Goal: Information Seeking & Learning: Check status

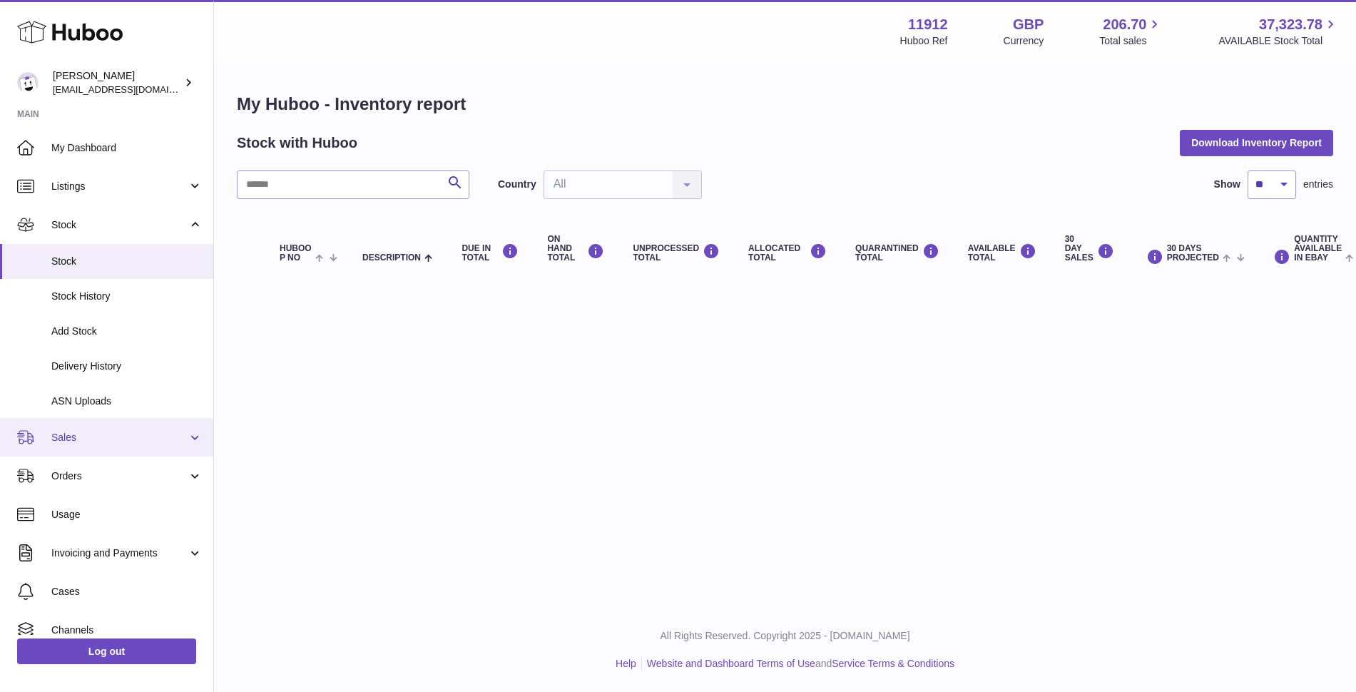
click at [96, 431] on span "Sales" at bounding box center [119, 438] width 136 height 14
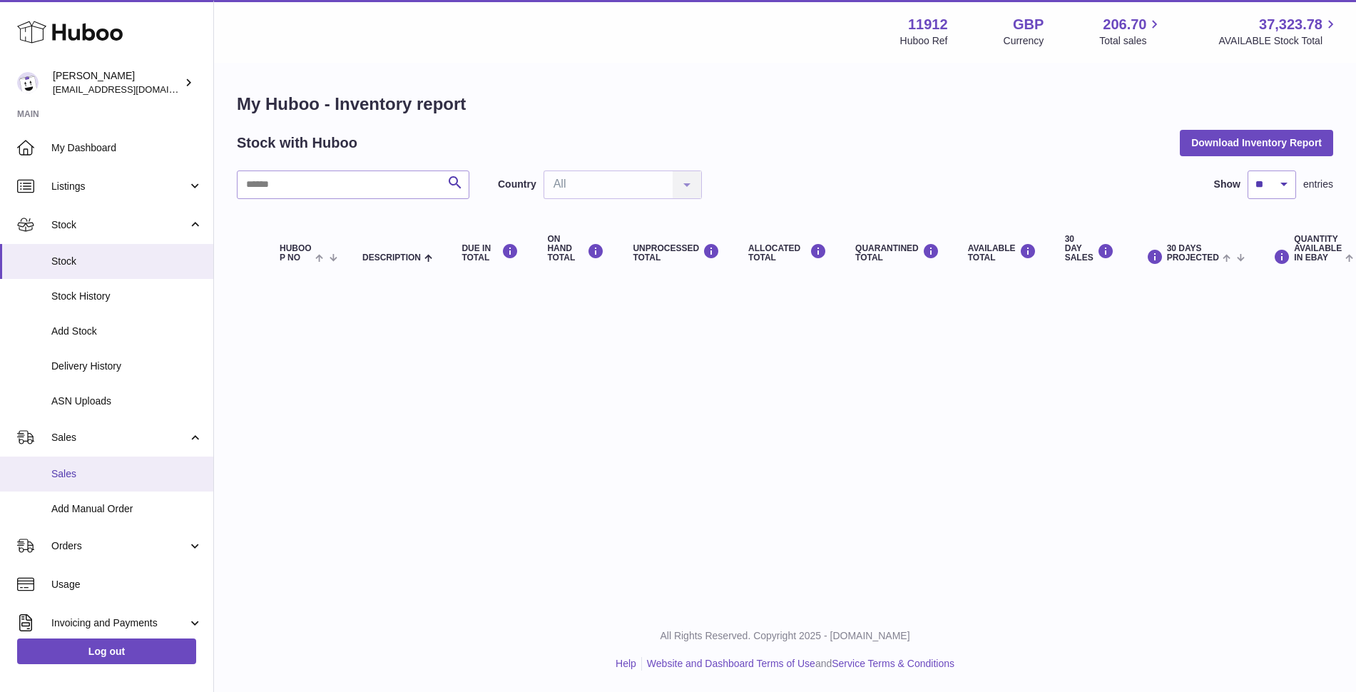
click at [85, 469] on span "Sales" at bounding box center [126, 474] width 151 height 14
click at [61, 479] on span "Sales" at bounding box center [126, 474] width 151 height 14
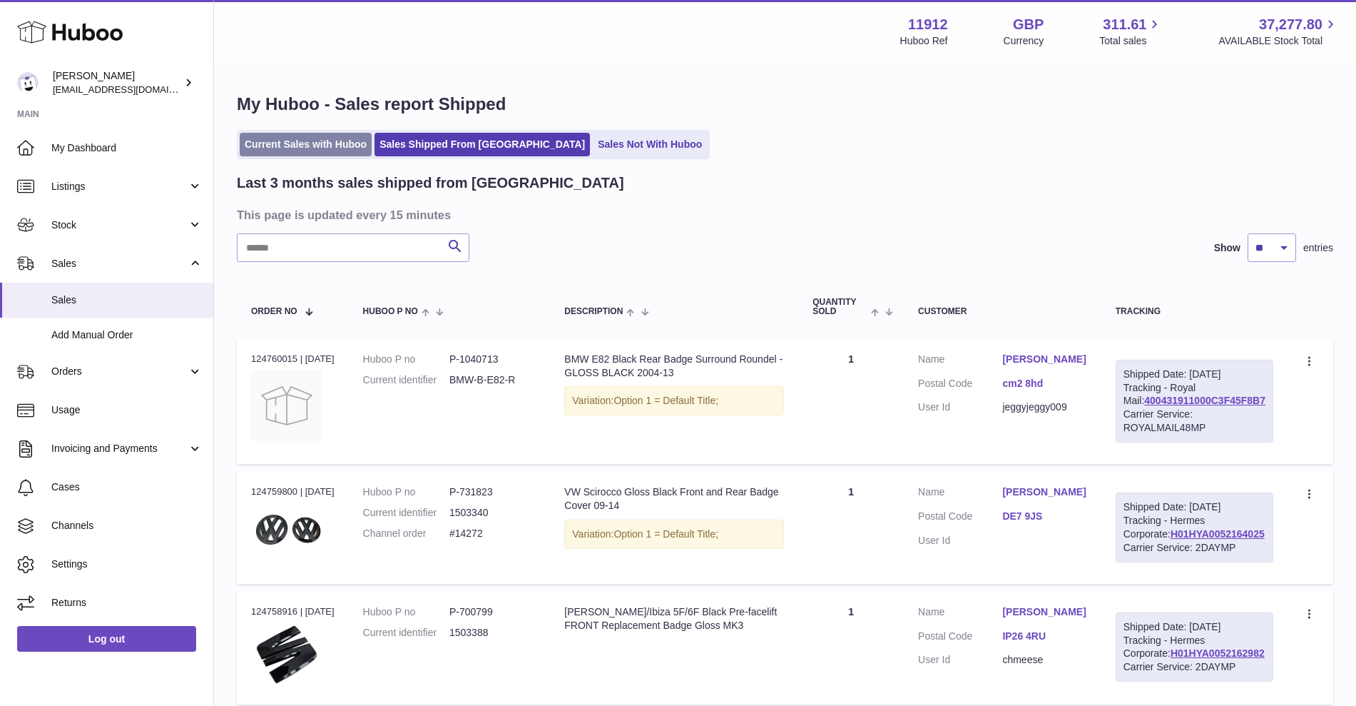
click at [320, 145] on link "Current Sales with Huboo" at bounding box center [306, 145] width 132 height 24
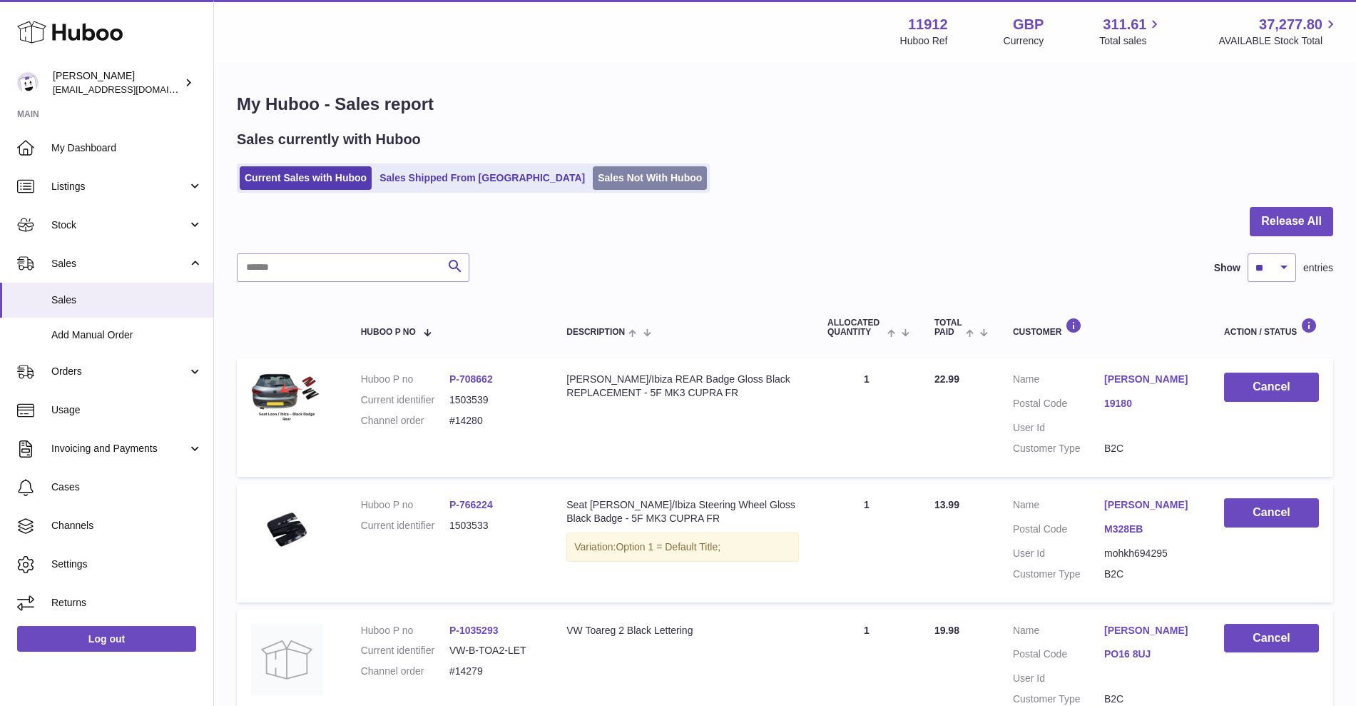
click at [593, 173] on link "Sales Not With Huboo" at bounding box center [650, 178] width 114 height 24
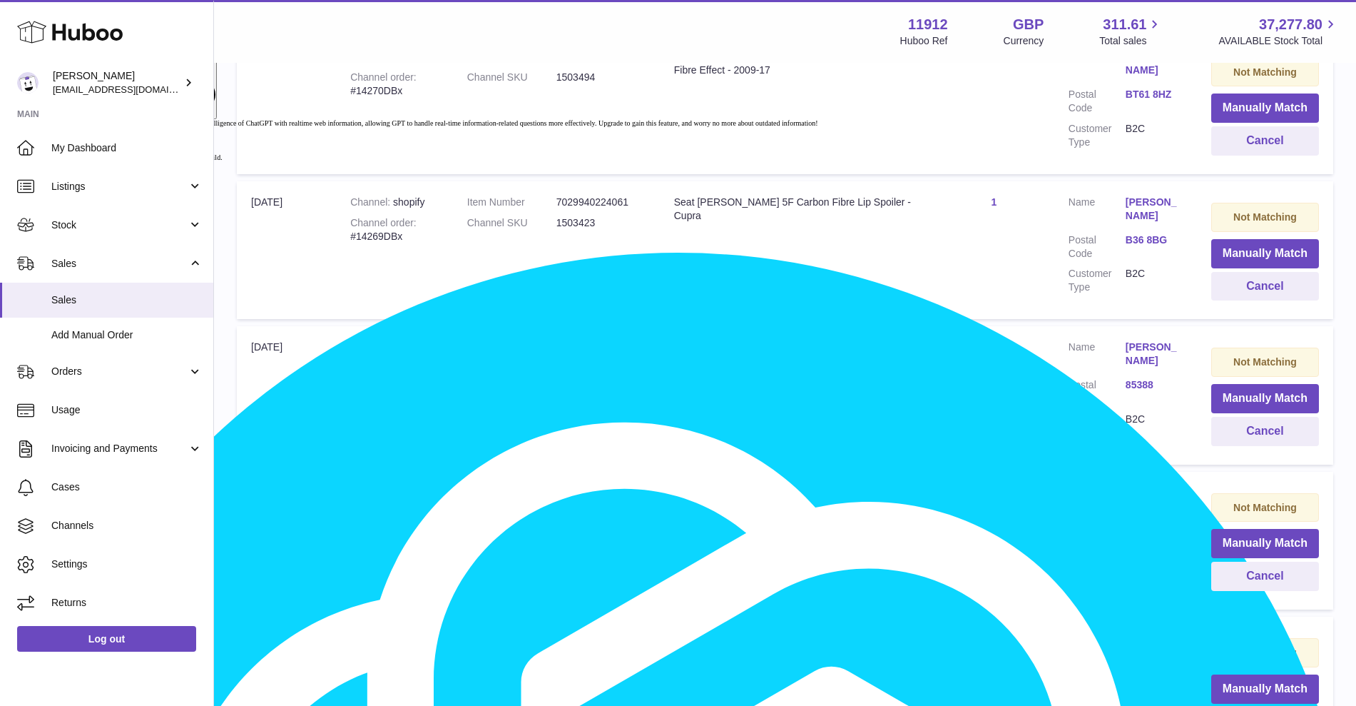
scroll to position [1270, 0]
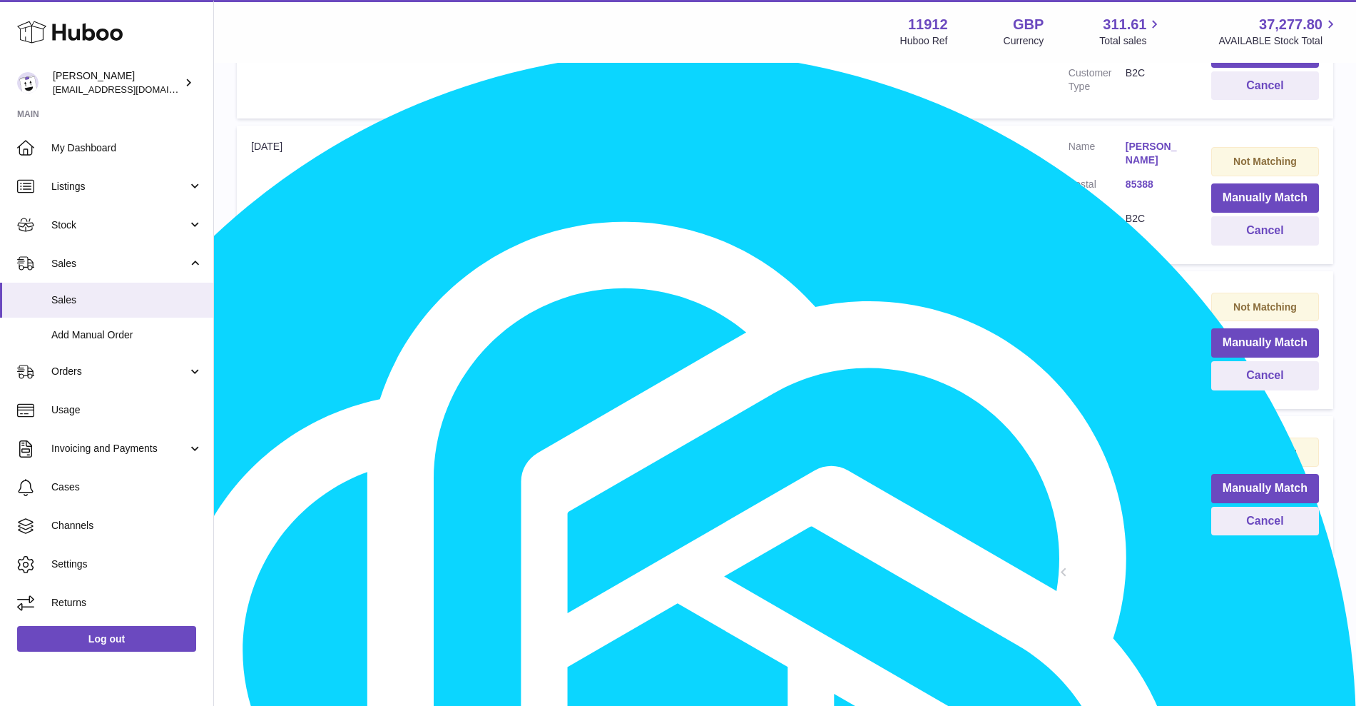
click at [1112, 568] on link "2" at bounding box center [1115, 574] width 26 height 26
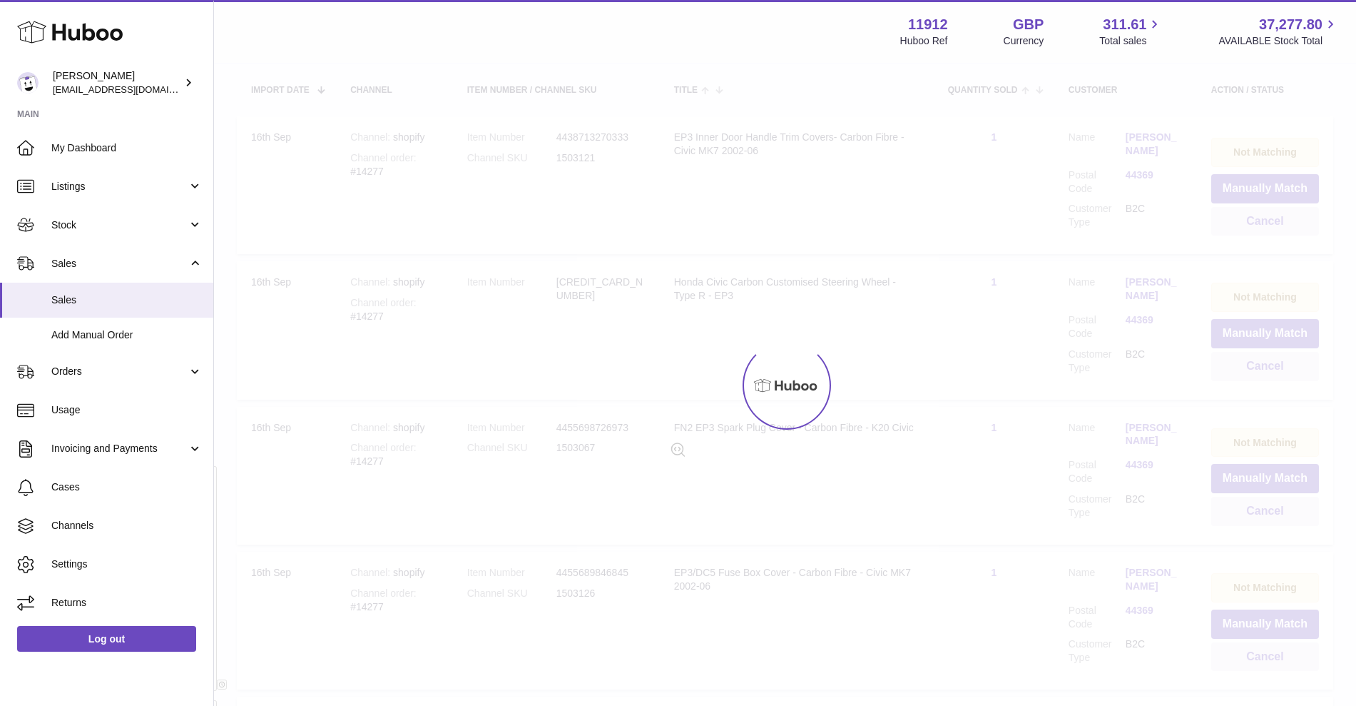
scroll to position [64, 0]
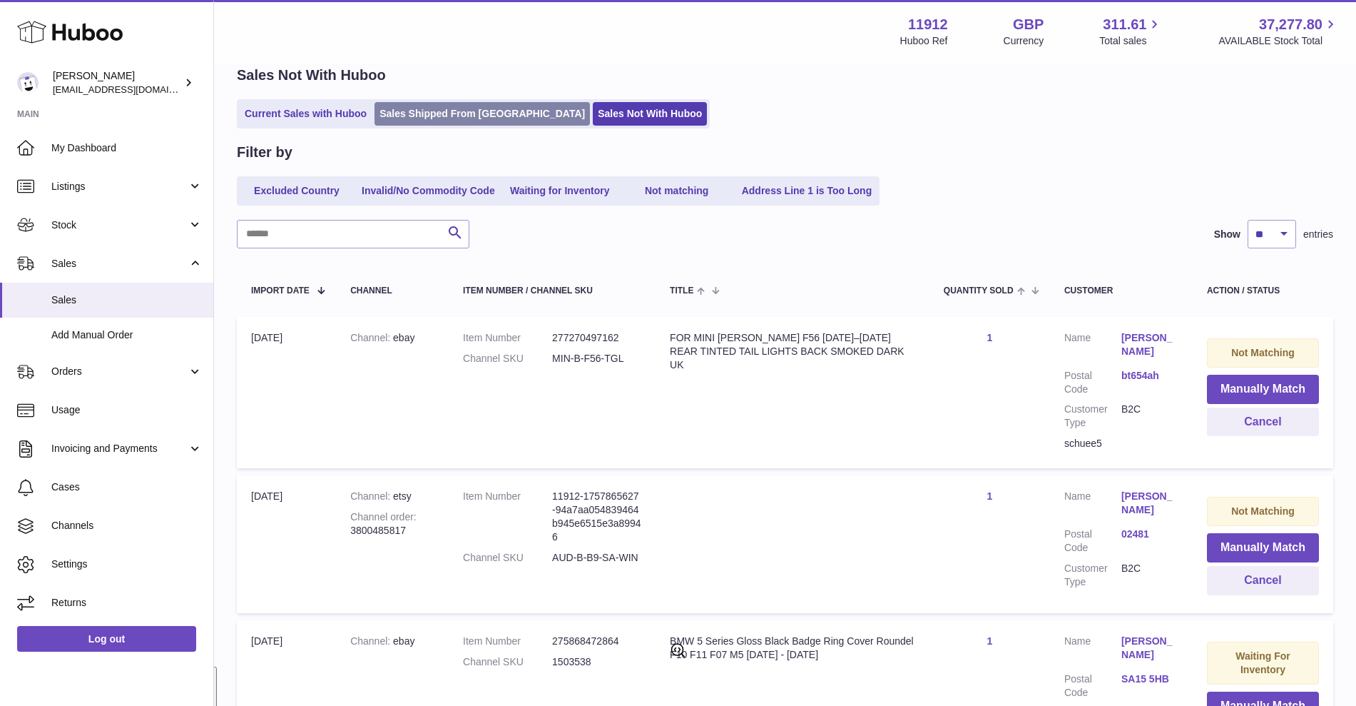
click at [473, 112] on link "Sales Shipped From [GEOGRAPHIC_DATA]" at bounding box center [482, 114] width 215 height 24
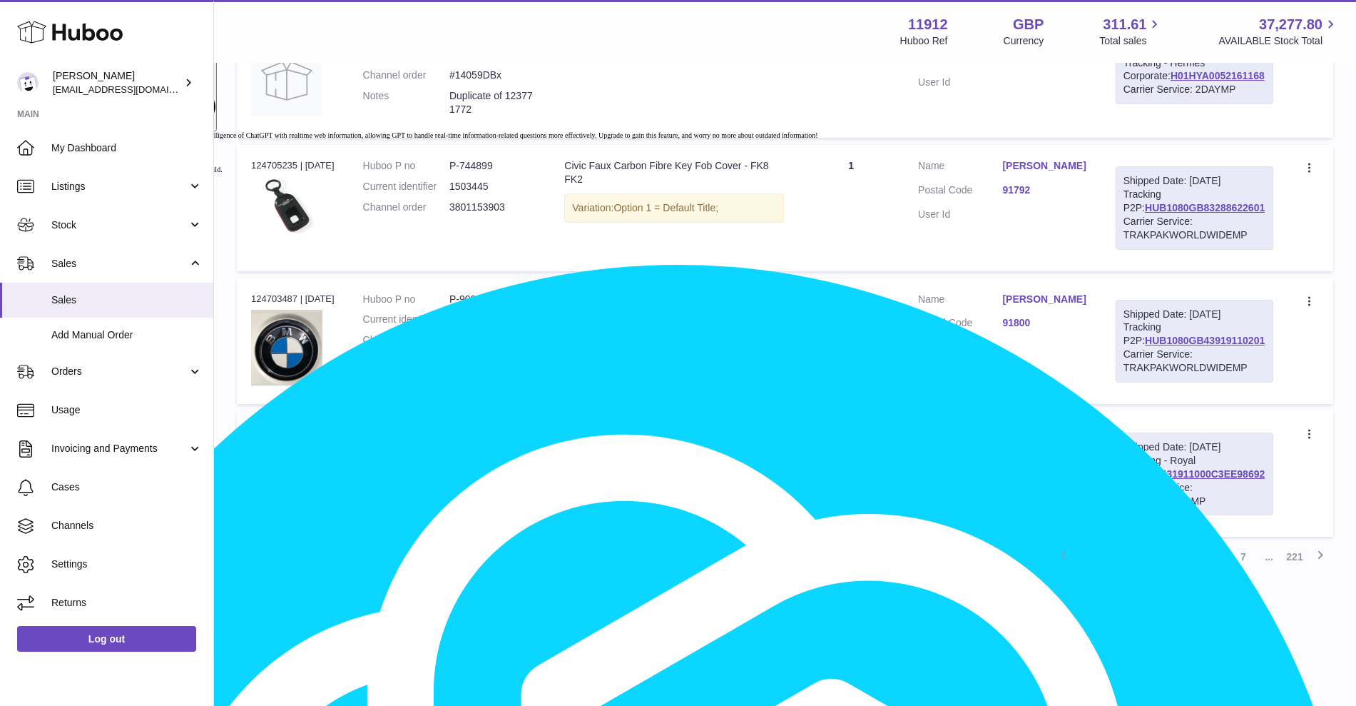
scroll to position [1159, 0]
